Goal: Transaction & Acquisition: Book appointment/travel/reservation

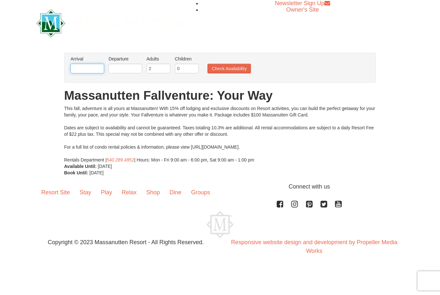
click at [91, 66] on input "text" at bounding box center [88, 69] width 34 height 10
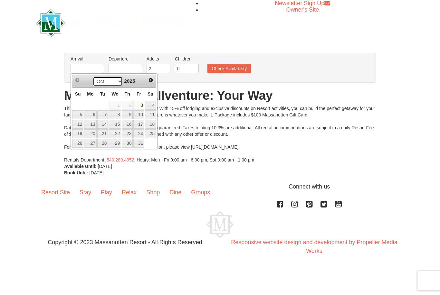
click at [116, 80] on select "Oct Nov Dec" at bounding box center [108, 82] width 30 height 10
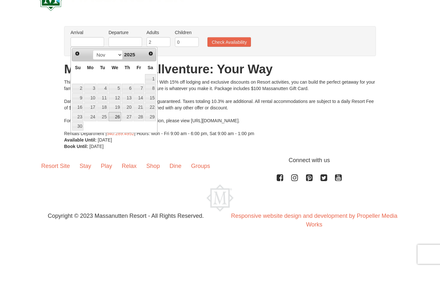
click at [115, 139] on link "26" at bounding box center [115, 143] width 13 height 9
type input "[DATE]"
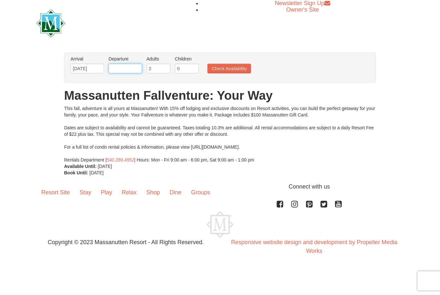
click at [128, 67] on input "text" at bounding box center [126, 69] width 34 height 10
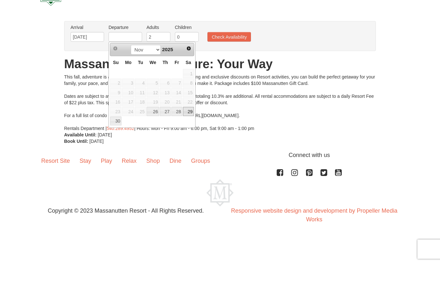
click at [188, 139] on link "29" at bounding box center [188, 143] width 11 height 9
type input "[DATE]"
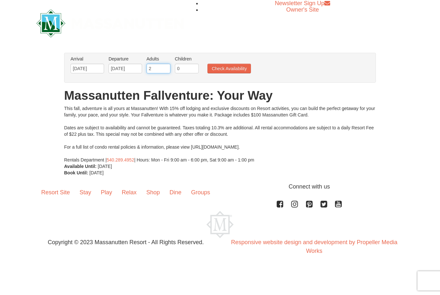
click at [161, 68] on input "2" at bounding box center [159, 69] width 24 height 10
type input "3"
click at [233, 68] on button "Check Availability" at bounding box center [228, 69] width 43 height 10
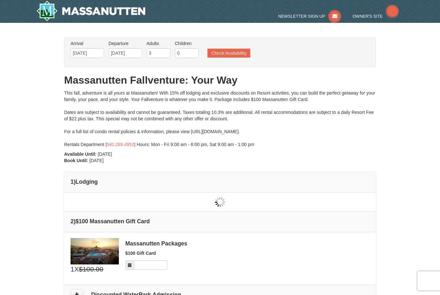
type input "[DATE]"
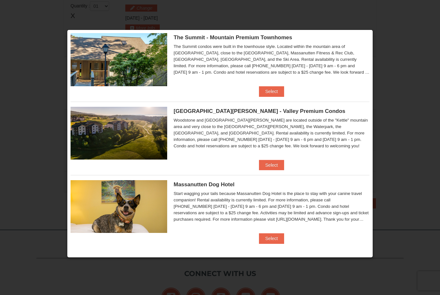
scroll to position [312, 0]
click at [273, 238] on button "Select" at bounding box center [271, 239] width 25 height 10
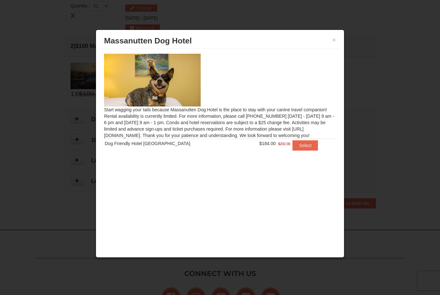
click at [305, 144] on button "Select" at bounding box center [305, 145] width 25 height 10
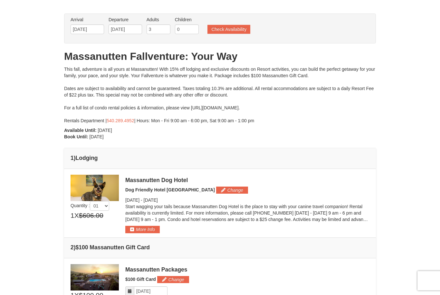
scroll to position [0, 0]
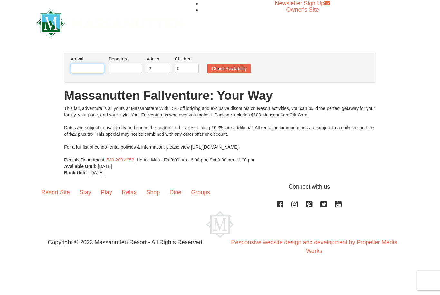
click at [87, 66] on input "text" at bounding box center [88, 69] width 34 height 10
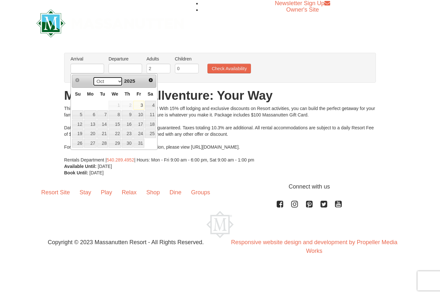
click at [116, 82] on select "Oct Nov Dec" at bounding box center [108, 82] width 30 height 10
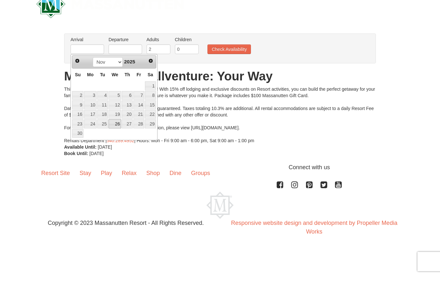
click at [118, 139] on link "26" at bounding box center [115, 143] width 13 height 9
type input "[DATE]"
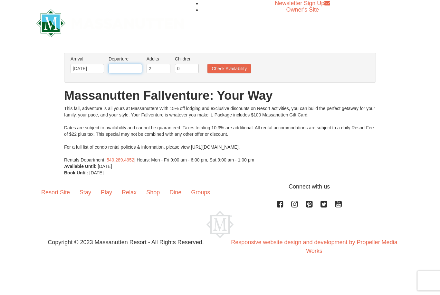
click at [132, 71] on input "text" at bounding box center [126, 69] width 34 height 10
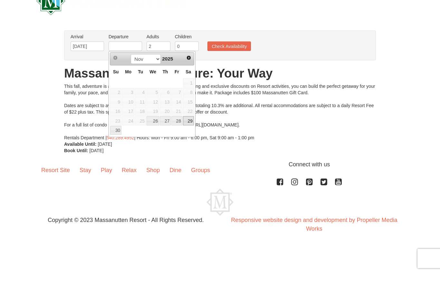
click at [192, 139] on link "29" at bounding box center [188, 143] width 11 height 9
type input "[DATE]"
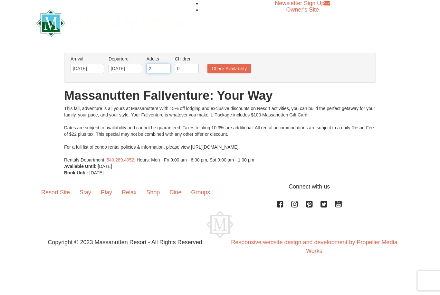
click at [159, 68] on input "2" at bounding box center [159, 69] width 24 height 10
type input "3"
click at [246, 66] on button "Check Availability" at bounding box center [228, 69] width 43 height 10
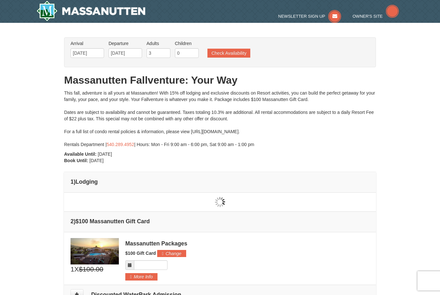
type input "[DATE]"
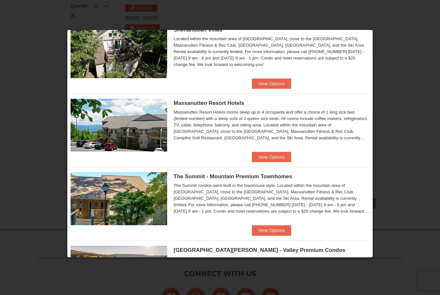
scroll to position [174, 0]
click at [276, 227] on button "View Options" at bounding box center [271, 230] width 39 height 10
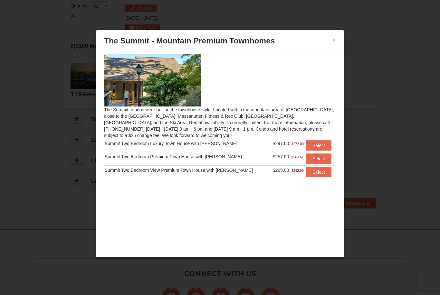
click at [181, 76] on img at bounding box center [152, 80] width 97 height 53
click at [168, 84] on img at bounding box center [152, 80] width 97 height 53
click at [341, 30] on div "× The Summit - Mountain Premium Townhomes The Summit condos were built in the t…" at bounding box center [220, 144] width 249 height 229
click at [332, 41] on button "×" at bounding box center [334, 40] width 4 height 6
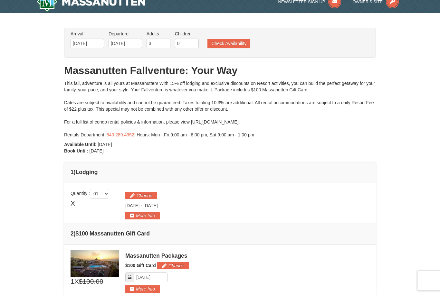
scroll to position [10, 0]
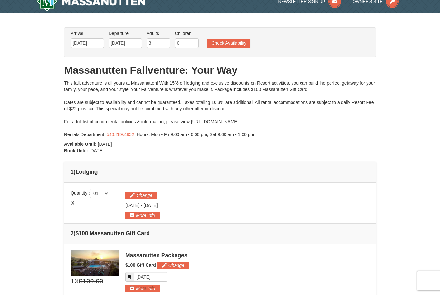
click at [239, 41] on button "Check Availability" at bounding box center [228, 43] width 43 height 9
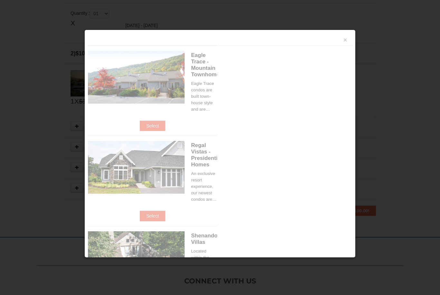
scroll to position [197, 0]
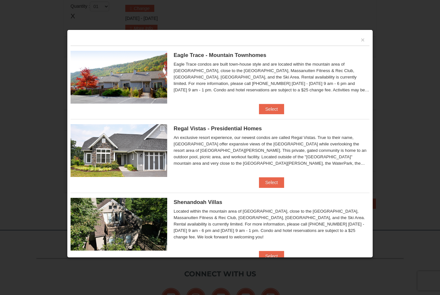
click at [271, 181] on button "Select" at bounding box center [271, 183] width 25 height 10
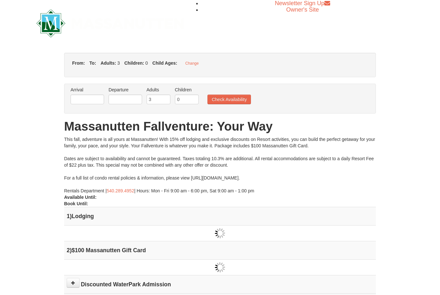
type input "[DATE]"
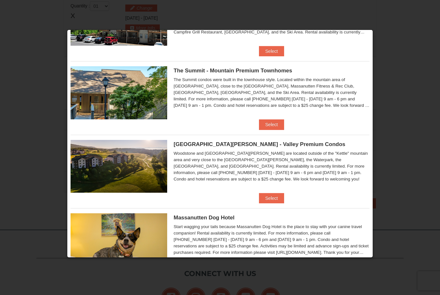
scroll to position [279, 0]
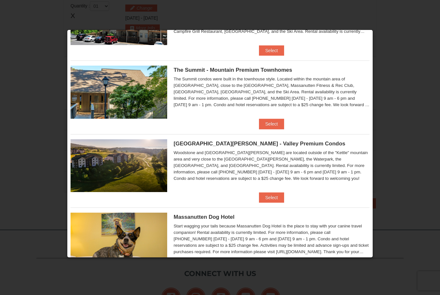
click at [264, 189] on div "Woodstone Meadows - Valley Premium Condos Woodstone and Woodstone Casa de Campo…" at bounding box center [220, 163] width 299 height 58
click at [271, 197] on button "Select" at bounding box center [271, 198] width 25 height 10
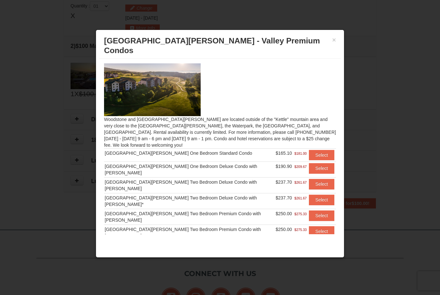
click at [314, 211] on button "Select" at bounding box center [321, 216] width 25 height 10
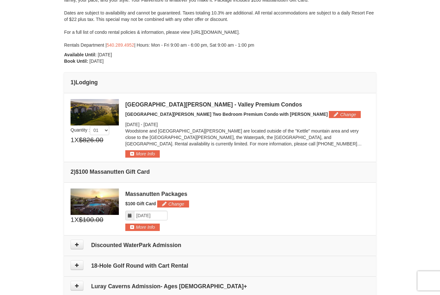
scroll to position [99, 0]
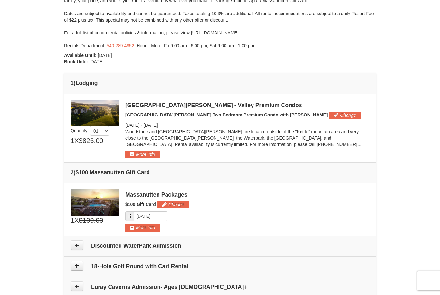
click at [101, 108] on img at bounding box center [95, 113] width 48 height 26
click at [139, 153] on button "More Info" at bounding box center [142, 154] width 34 height 7
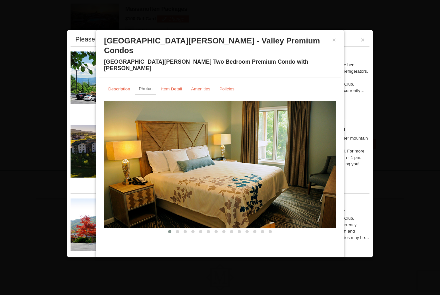
scroll to position [293, 0]
click at [115, 87] on small "Description" at bounding box center [119, 89] width 22 height 5
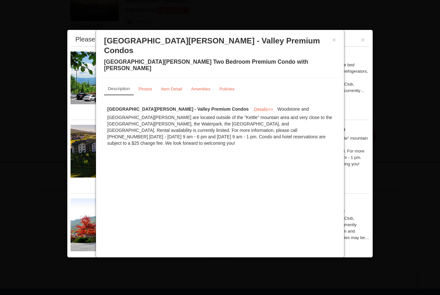
click at [335, 43] on button "×" at bounding box center [334, 40] width 4 height 6
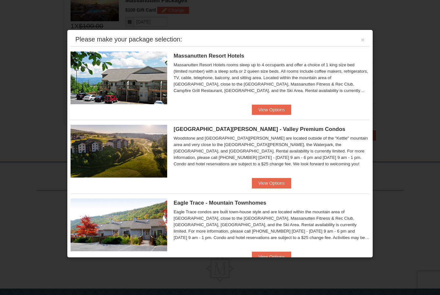
scroll to position [0, 0]
click at [363, 43] on button "×" at bounding box center [363, 40] width 4 height 6
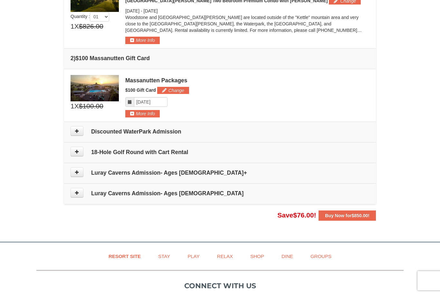
scroll to position [225, 0]
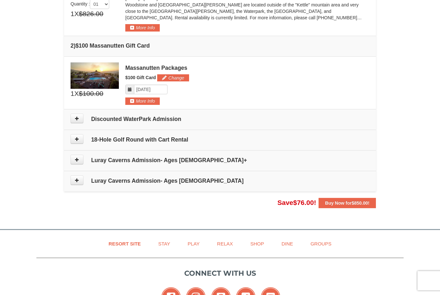
click at [76, 139] on icon at bounding box center [77, 139] width 5 height 5
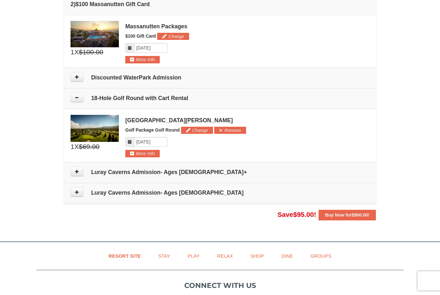
scroll to position [267, 0]
click at [73, 93] on button at bounding box center [77, 98] width 13 height 10
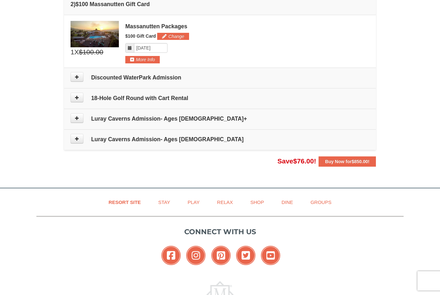
click at [72, 72] on button at bounding box center [77, 77] width 13 height 10
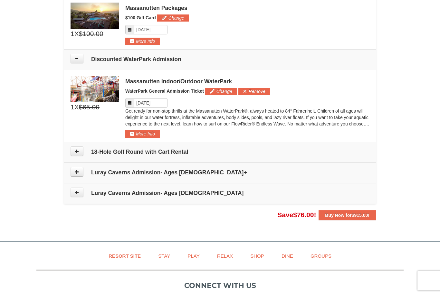
scroll to position [286, 0]
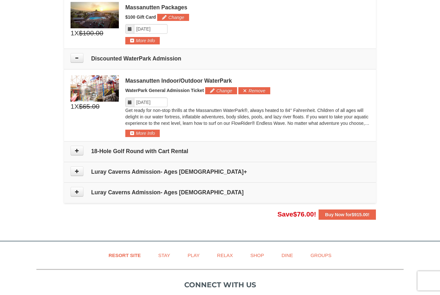
click at [73, 53] on button at bounding box center [77, 58] width 13 height 10
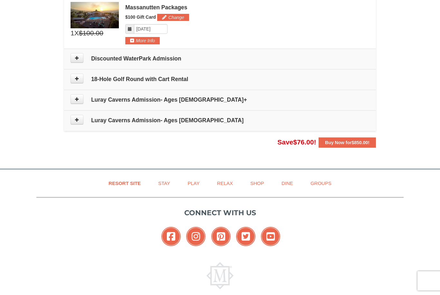
click at [67, 95] on td "Luray Caverns Admission- Ages [DEMOGRAPHIC_DATA]+" at bounding box center [220, 100] width 312 height 21
click at [76, 97] on icon at bounding box center [77, 99] width 5 height 5
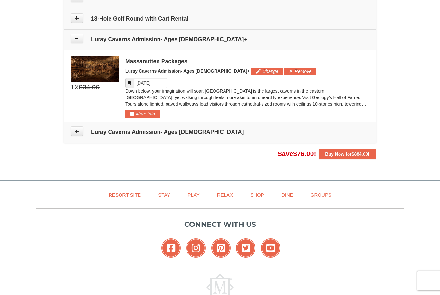
scroll to position [365, 0]
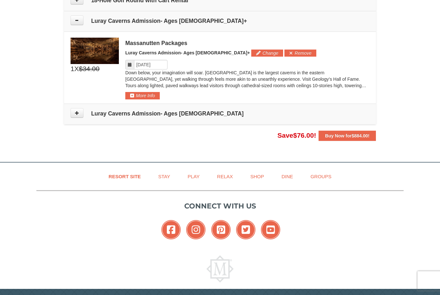
click at [75, 21] on icon at bounding box center [77, 20] width 5 height 5
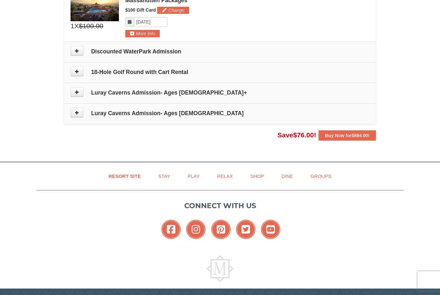
click at [357, 133] on span "$884.00" at bounding box center [360, 135] width 16 height 5
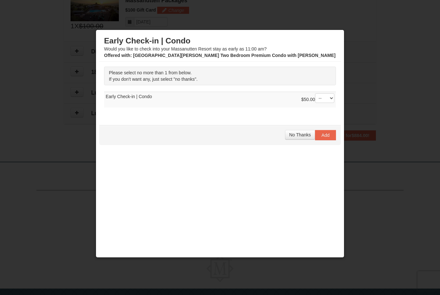
click at [297, 135] on span "No Thanks" at bounding box center [300, 134] width 22 height 5
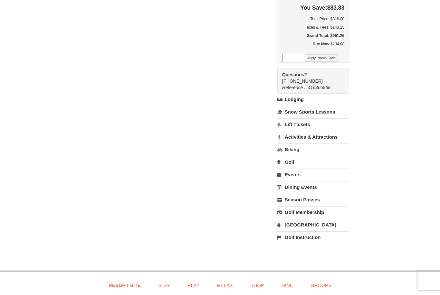
scroll to position [401, 0]
